Goal: Transaction & Acquisition: Obtain resource

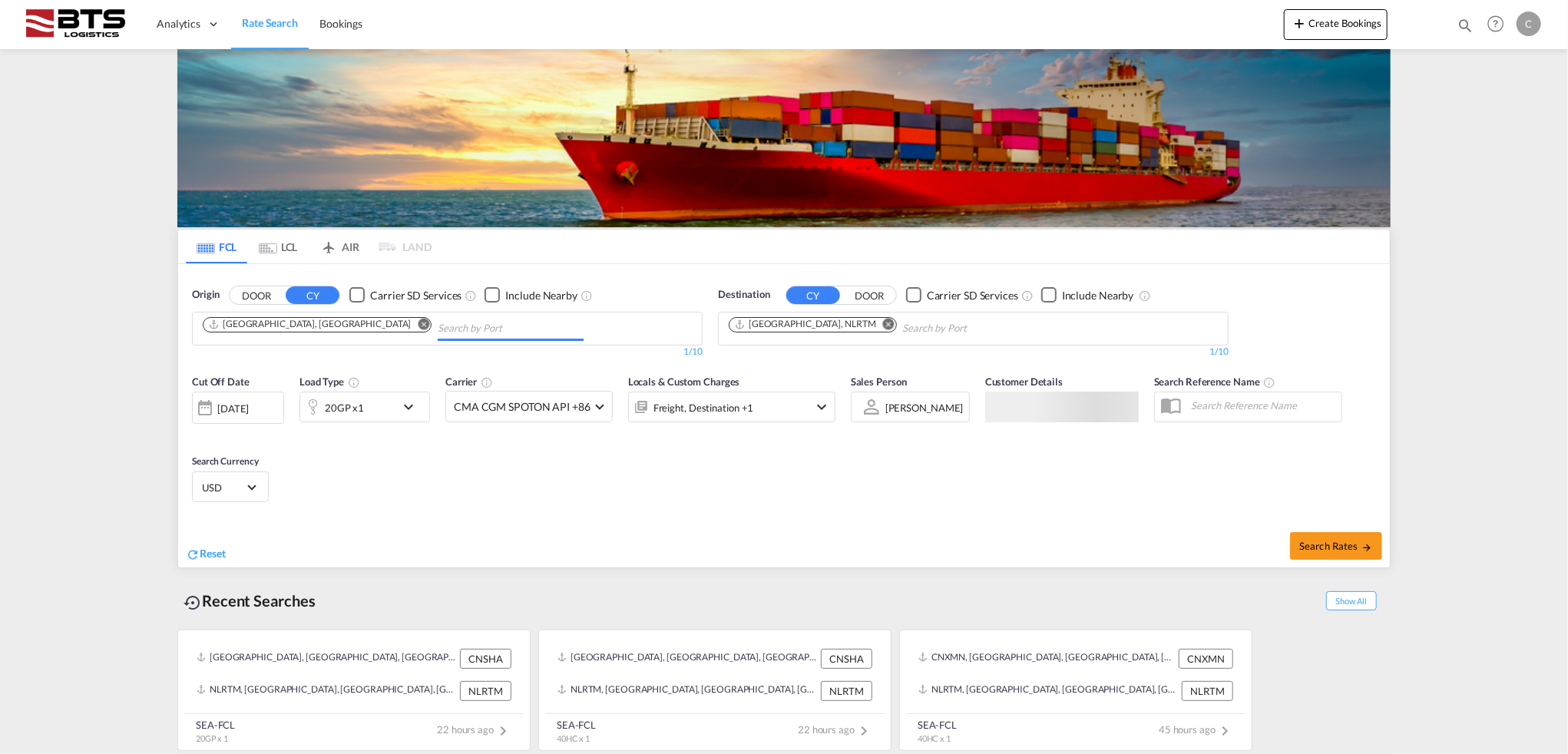
click at [438, 321] on input "Chips input." at bounding box center [511, 329] width 146 height 25
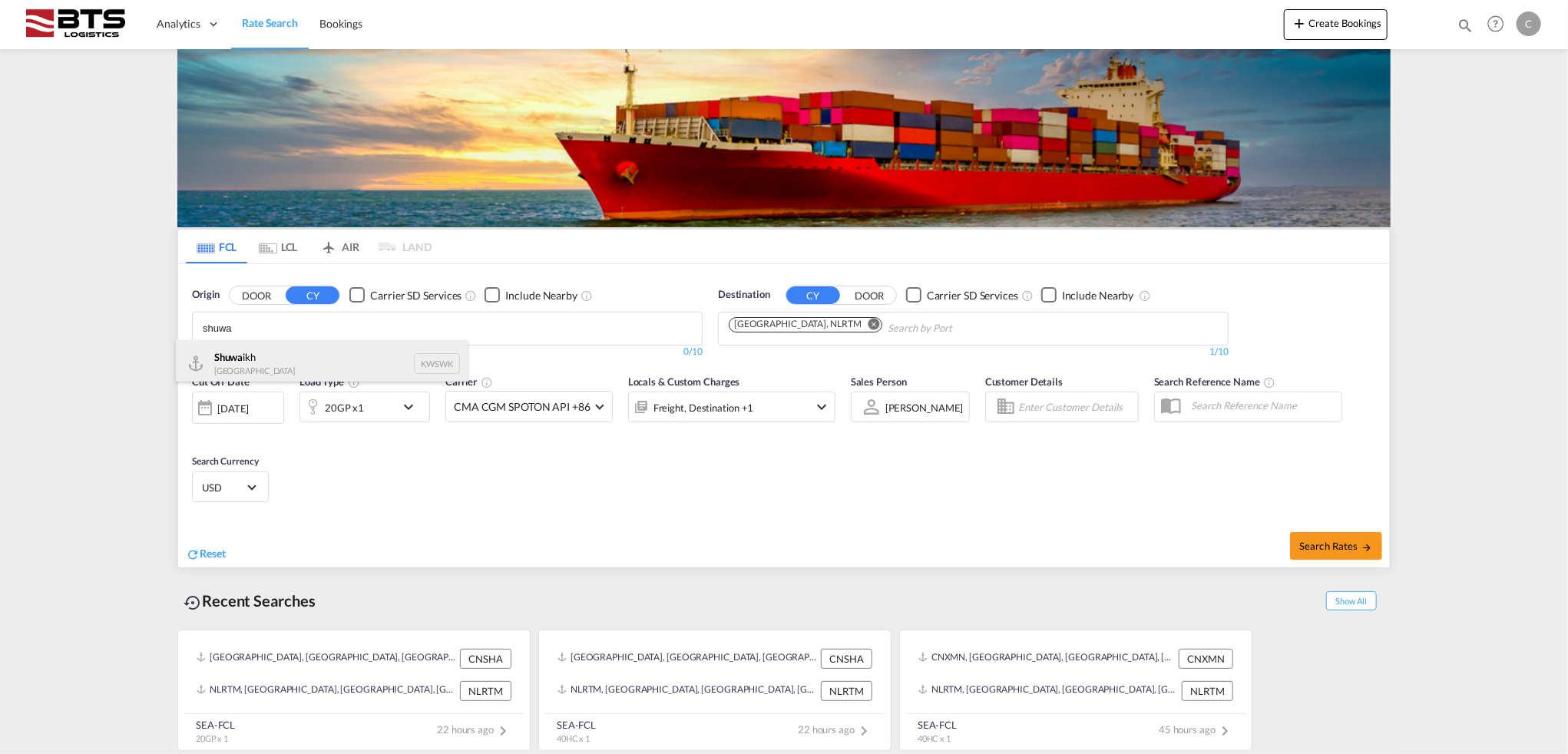
type input "shuwa"
click at [331, 357] on div "Shuwa ikh Kuwait KWSWK" at bounding box center [321, 363] width 292 height 46
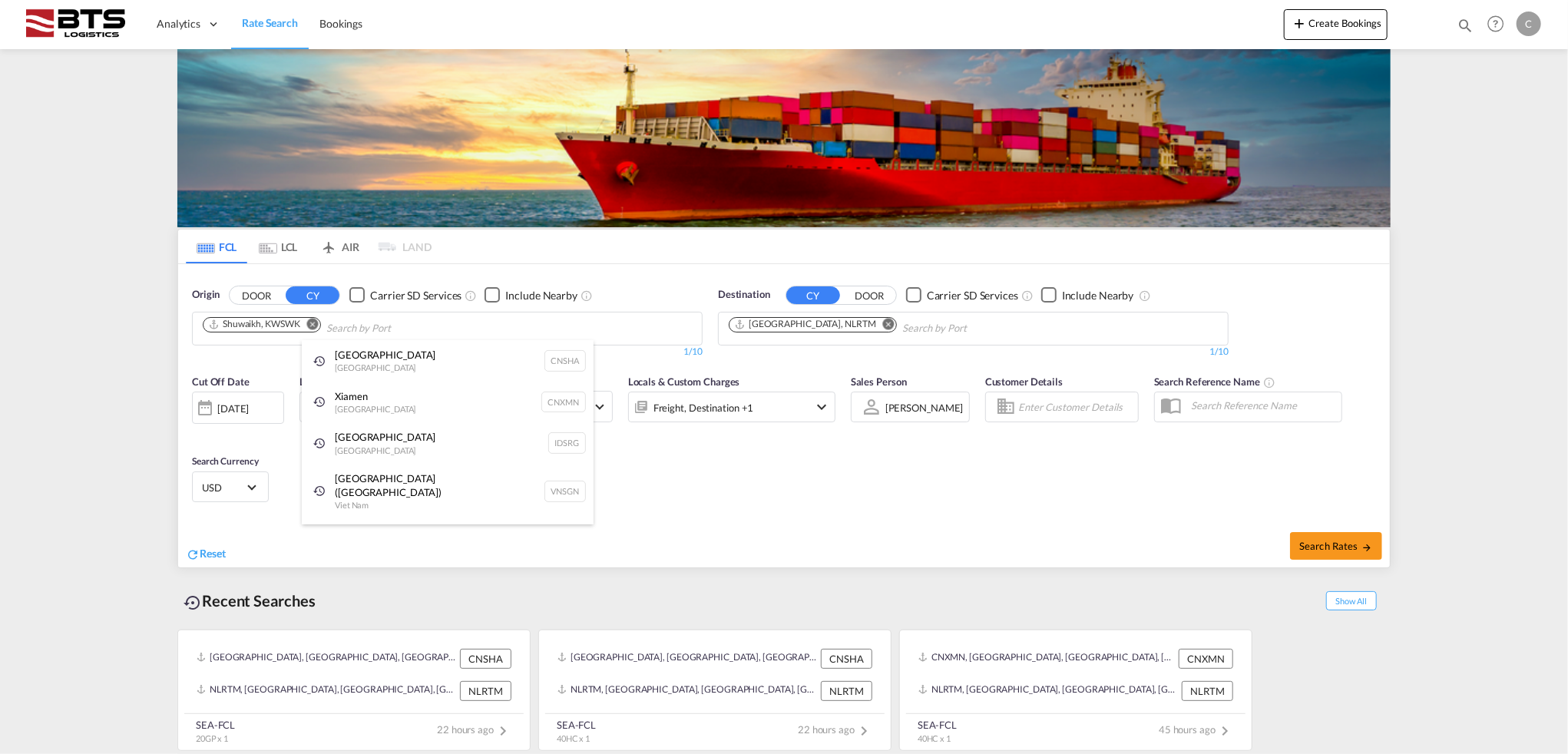
click at [387, 408] on div "Xiamen [GEOGRAPHIC_DATA] CNXMN" at bounding box center [448, 402] width 292 height 41
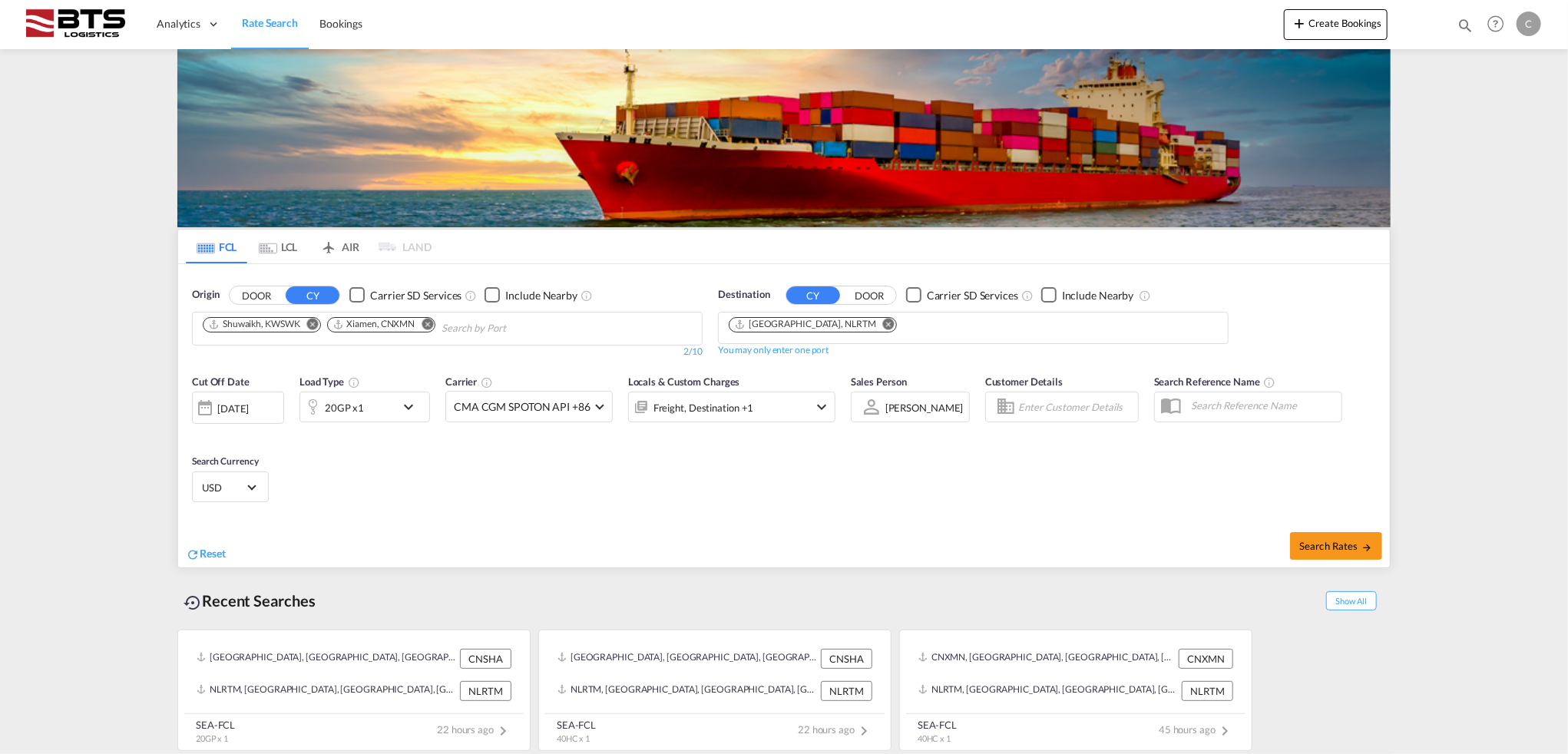
click at [396, 408] on div "20GP x1" at bounding box center [365, 406] width 130 height 30
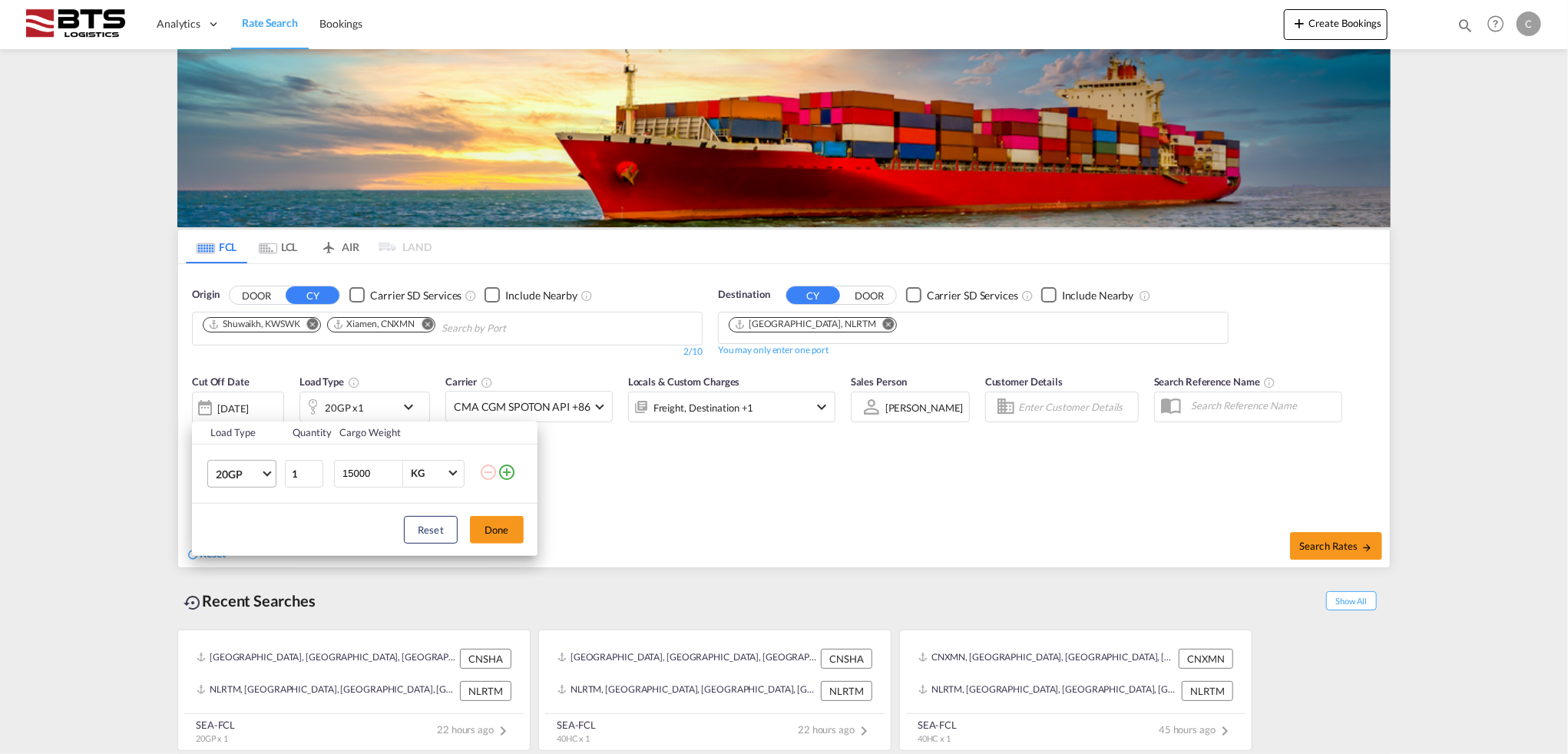
click at [267, 474] on span "Choose: \a20GP" at bounding box center [266, 471] width 8 height 8
click at [243, 541] on md-option "40HC" at bounding box center [255, 547] width 105 height 37
click at [500, 532] on button "Done" at bounding box center [497, 530] width 54 height 28
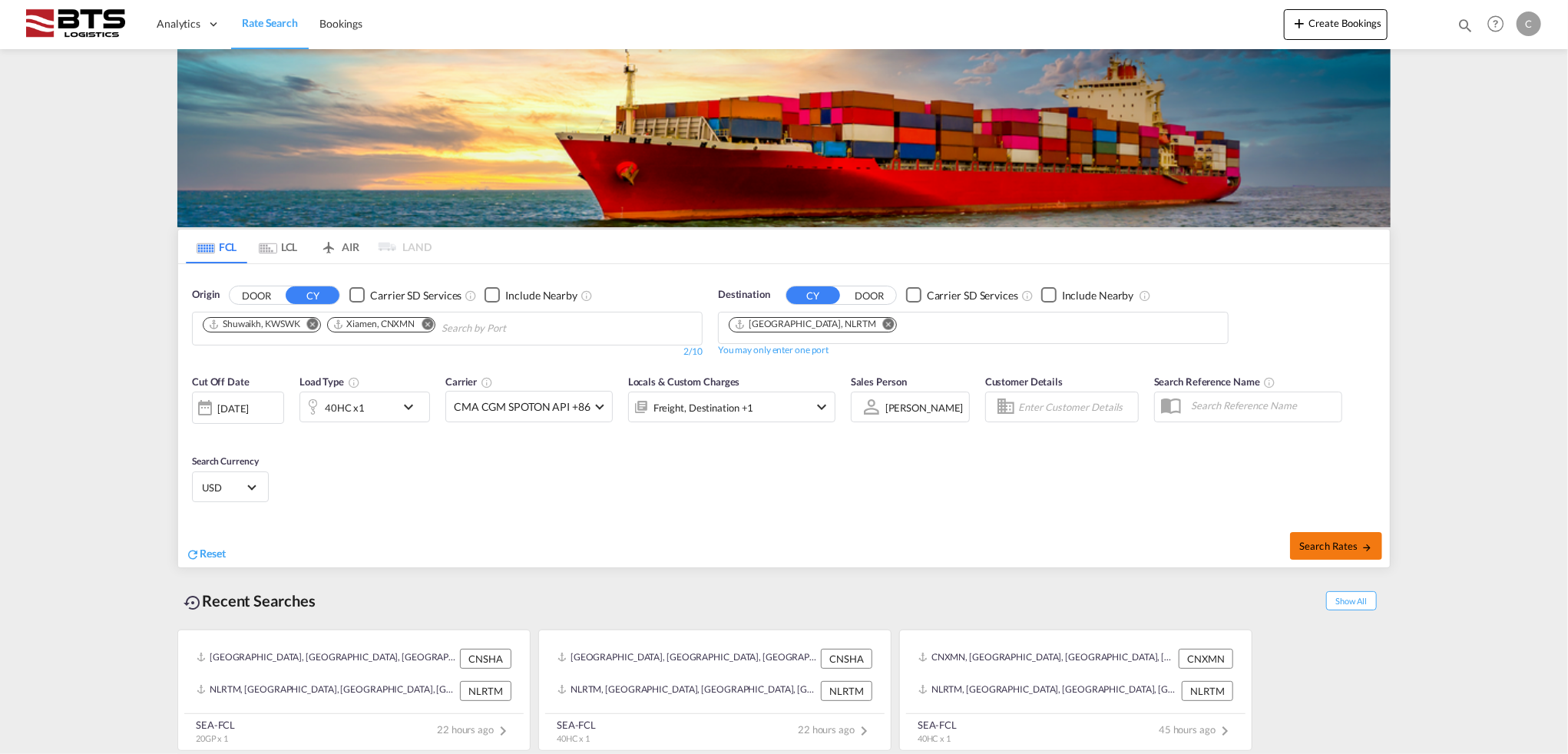
click at [1327, 540] on span "Search Rates" at bounding box center [1337, 546] width 73 height 12
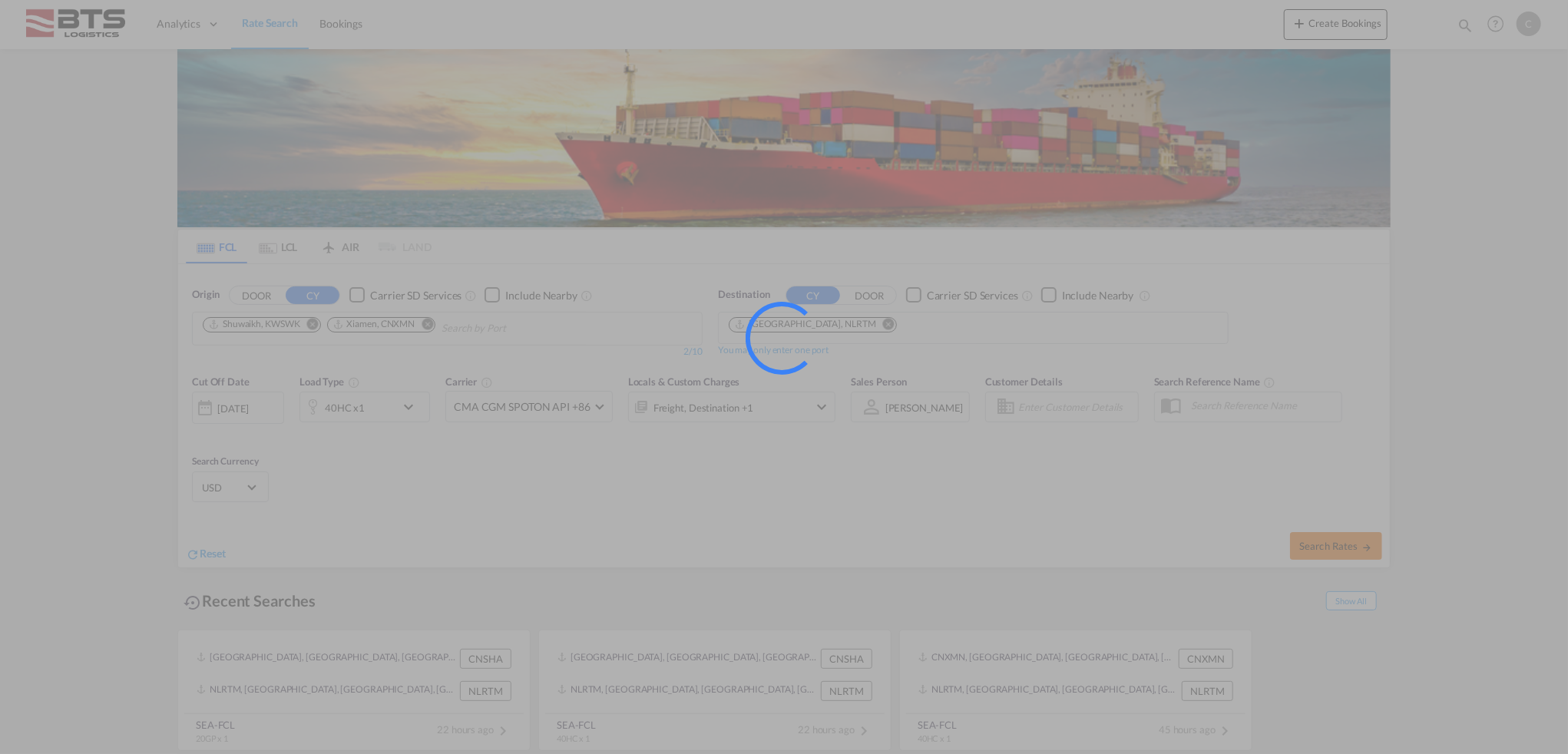
type input "KWSWK,CNXMN to NLRTM / [DATE]"
